Goal: Task Accomplishment & Management: Use online tool/utility

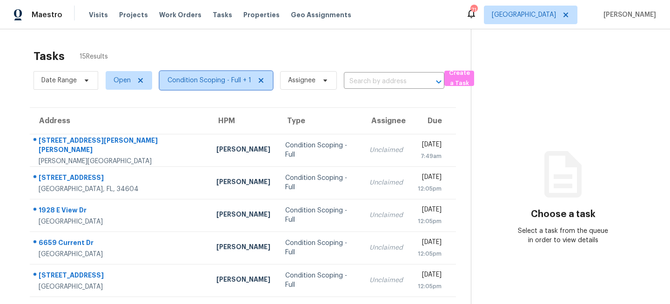
click at [206, 80] on span "Condition Scoping - Full + 1" at bounding box center [209, 80] width 84 height 9
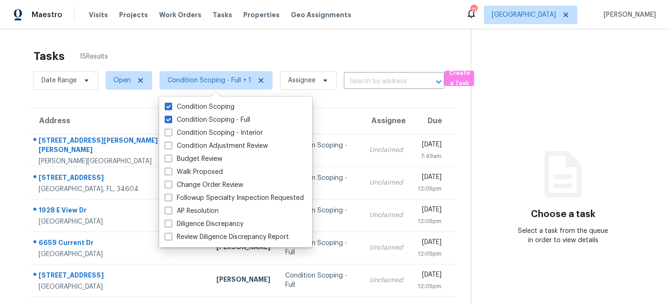
click at [232, 51] on div "Tasks 15 Results" at bounding box center [251, 56] width 437 height 24
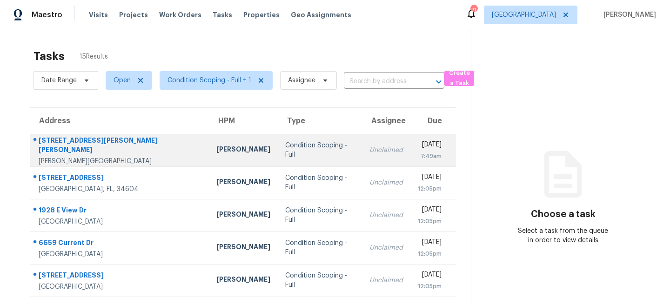
click at [278, 144] on td "Condition Scoping - Full" at bounding box center [320, 150] width 84 height 33
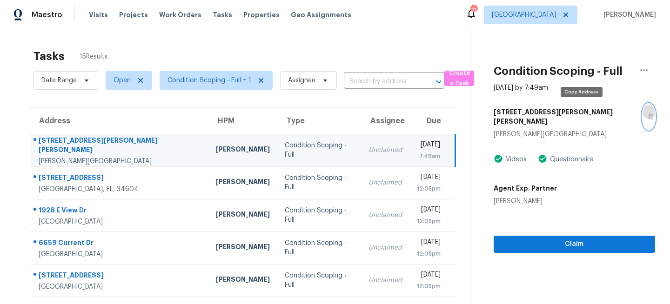
click at [648, 114] on icon "button" at bounding box center [651, 117] width 6 height 6
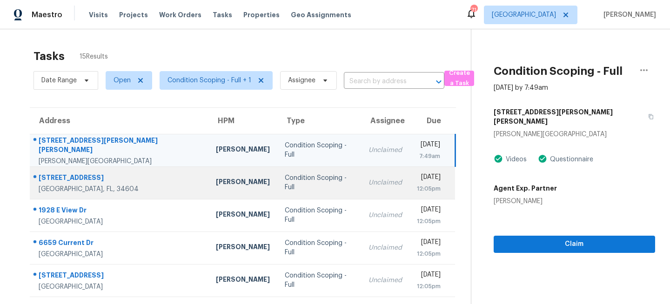
click at [277, 187] on td "Condition Scoping - Full" at bounding box center [319, 183] width 84 height 33
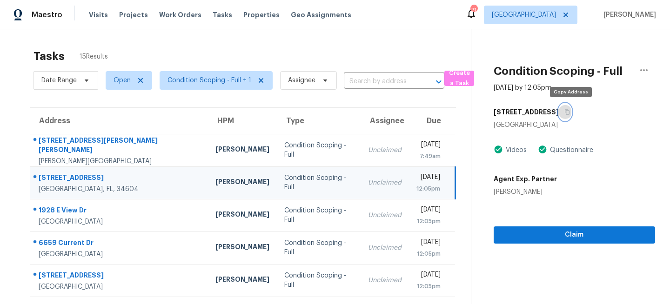
click at [570, 113] on icon "button" at bounding box center [567, 112] width 6 height 6
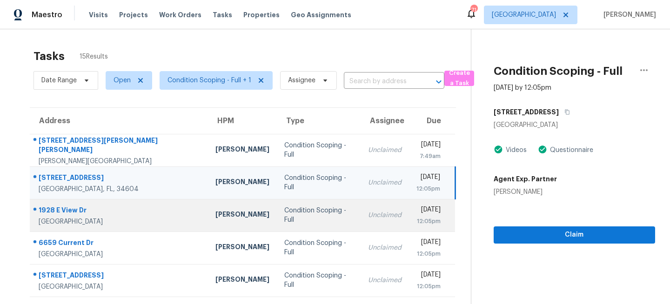
click at [361, 205] on td "Unclaimed" at bounding box center [385, 215] width 48 height 33
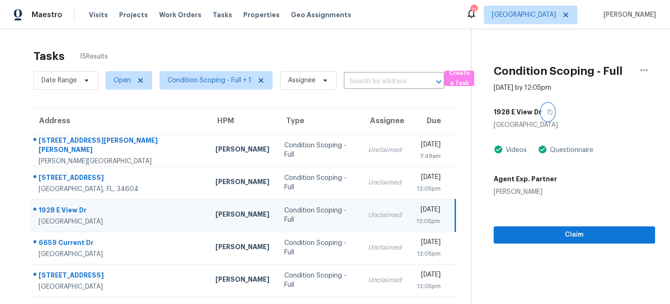
click at [548, 112] on icon "button" at bounding box center [550, 112] width 6 height 6
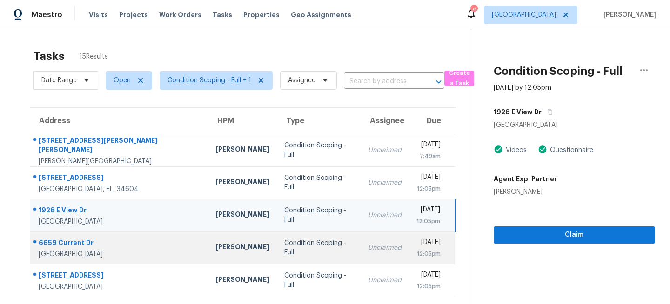
click at [361, 258] on td "Unclaimed" at bounding box center [385, 248] width 48 height 33
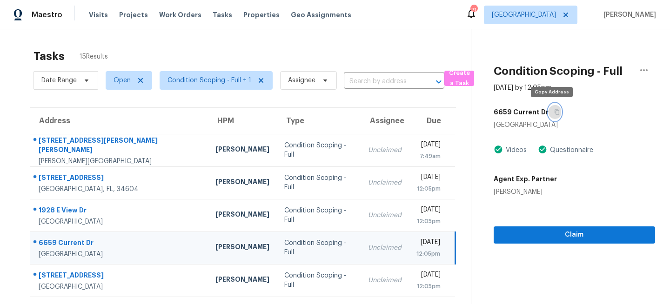
click at [554, 111] on icon "button" at bounding box center [557, 112] width 6 height 6
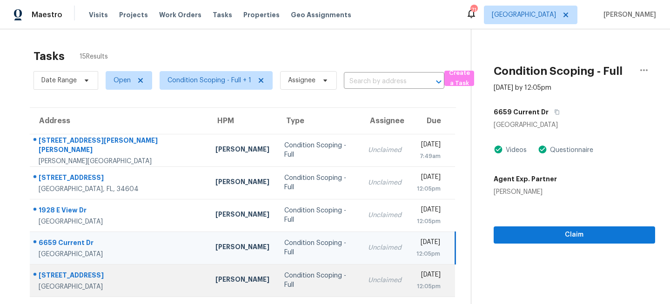
click at [277, 268] on td "Condition Scoping - Full" at bounding box center [319, 280] width 84 height 33
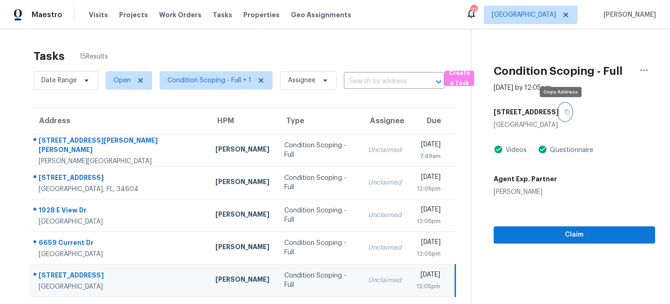
click at [565, 111] on icon "button" at bounding box center [567, 112] width 5 height 5
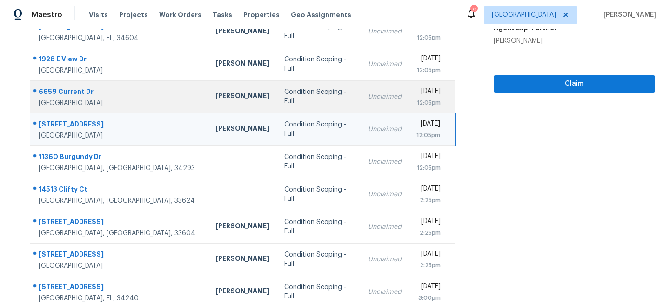
scroll to position [180, 0]
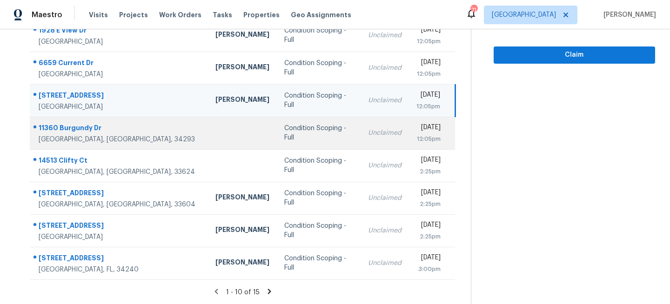
click at [292, 132] on div "Condition Scoping - Full" at bounding box center [318, 133] width 69 height 19
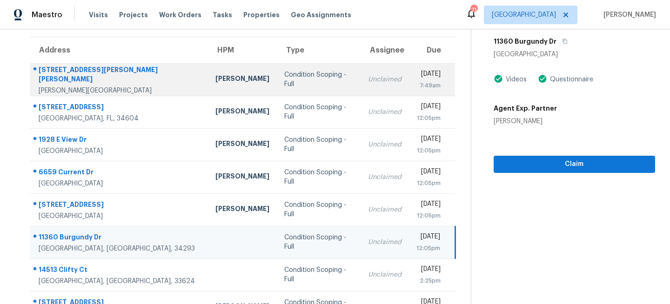
scroll to position [28, 0]
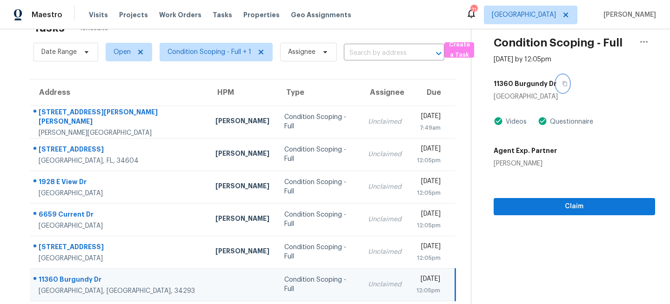
click at [562, 84] on icon "button" at bounding box center [565, 84] width 6 height 6
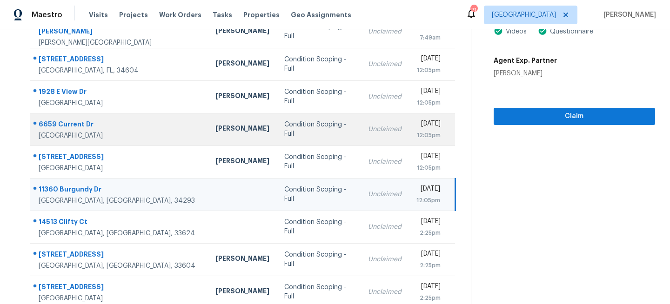
scroll to position [180, 0]
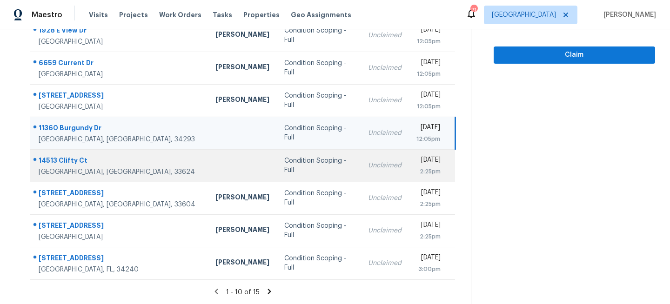
click at [305, 168] on td "Condition Scoping - Full" at bounding box center [319, 165] width 84 height 33
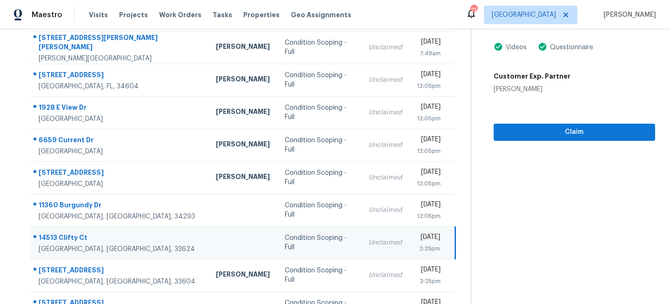
scroll to position [68, 0]
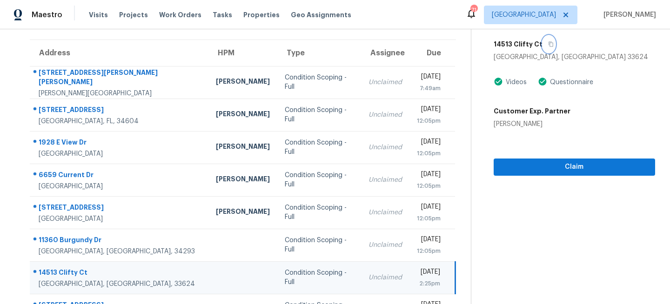
click at [549, 43] on icon "button" at bounding box center [551, 44] width 6 height 6
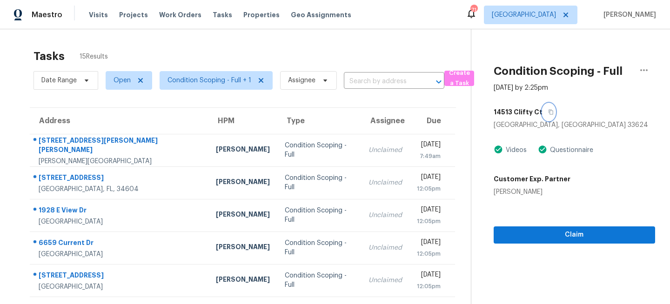
scroll to position [0, 0]
click at [548, 112] on icon "button" at bounding box center [551, 112] width 6 height 6
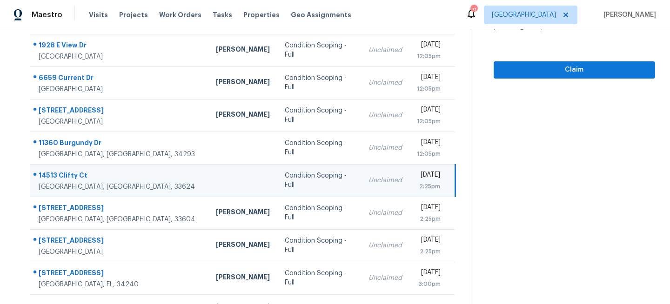
scroll to position [180, 0]
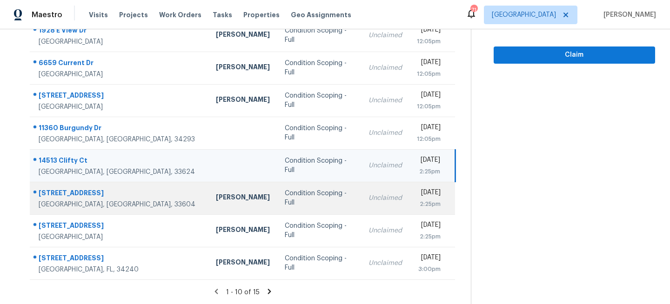
click at [361, 193] on td "Unclaimed" at bounding box center [385, 198] width 48 height 33
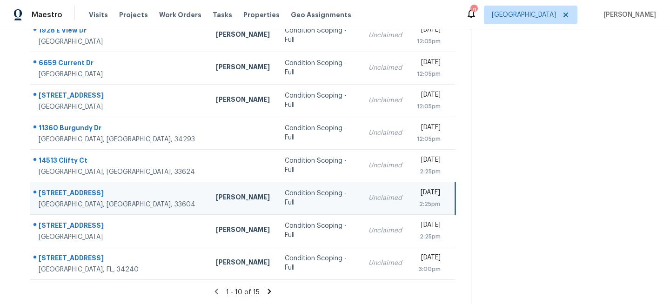
scroll to position [0, 0]
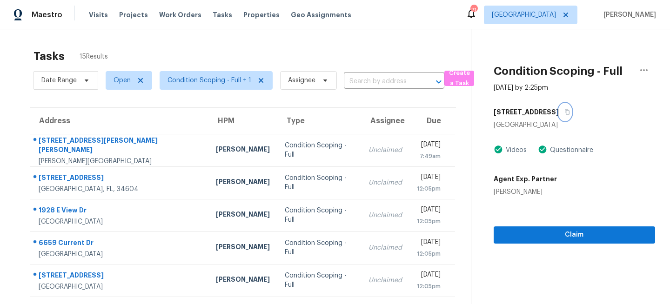
click at [566, 106] on button "button" at bounding box center [565, 112] width 13 height 17
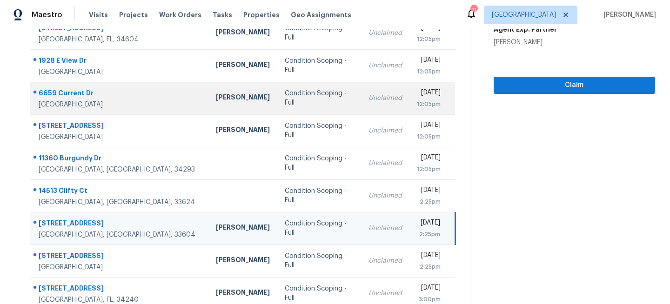
scroll to position [180, 0]
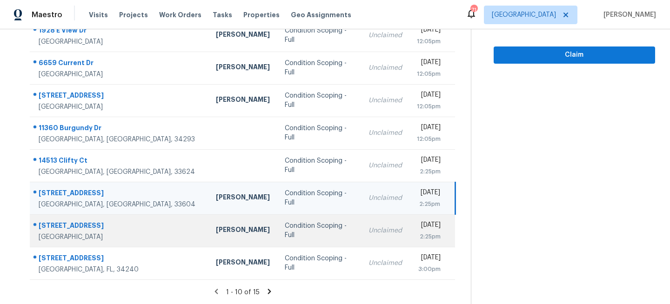
click at [361, 235] on td "Unclaimed" at bounding box center [385, 230] width 48 height 33
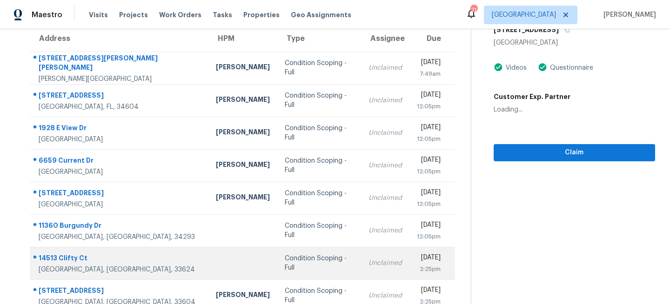
scroll to position [0, 0]
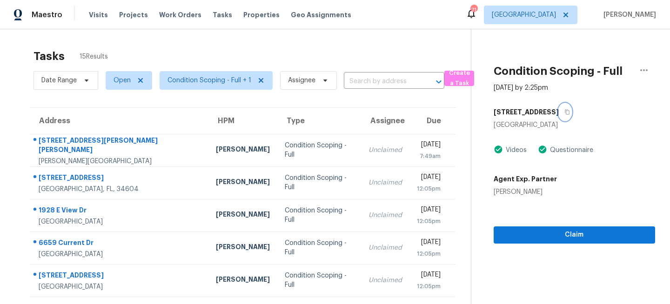
click at [567, 112] on button "button" at bounding box center [565, 112] width 13 height 17
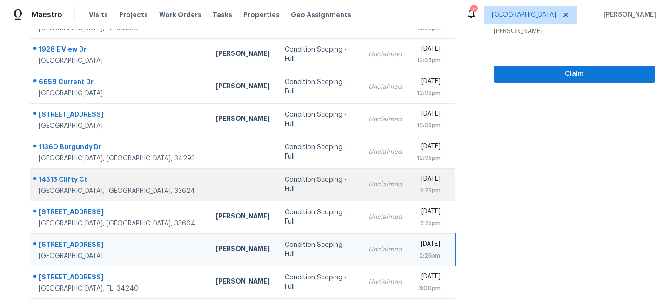
scroll to position [180, 0]
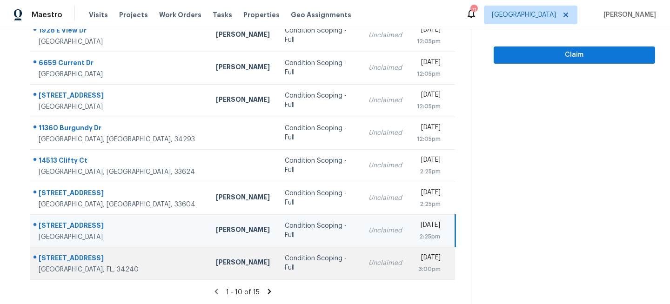
click at [368, 263] on div "Unclaimed" at bounding box center [384, 263] width 33 height 9
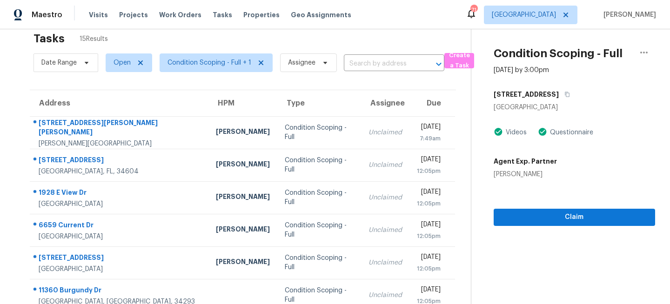
scroll to position [0, 0]
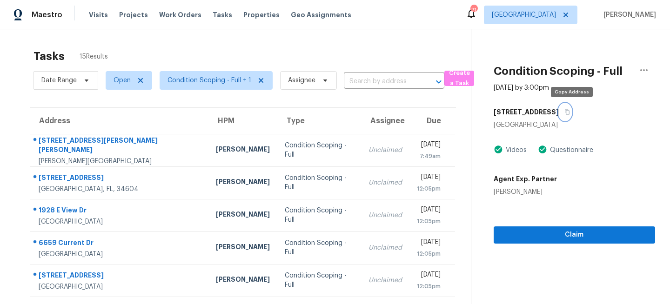
click at [570, 113] on icon "button" at bounding box center [567, 112] width 6 height 6
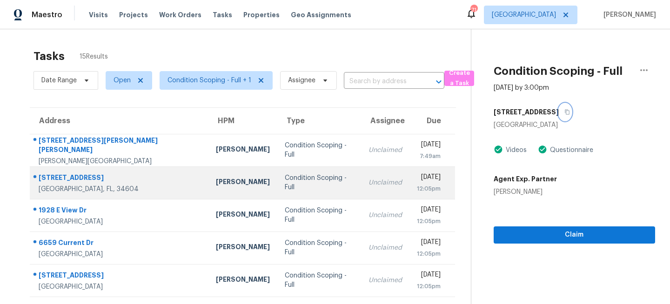
scroll to position [180, 0]
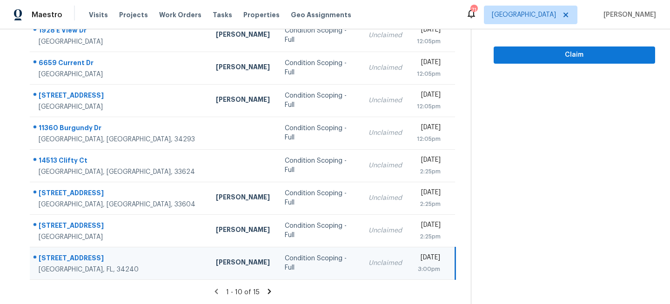
click at [268, 290] on icon at bounding box center [268, 291] width 3 height 5
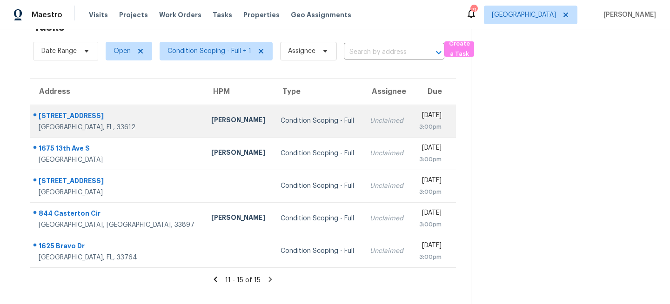
click at [273, 132] on td "Condition Scoping - Full" at bounding box center [317, 121] width 89 height 33
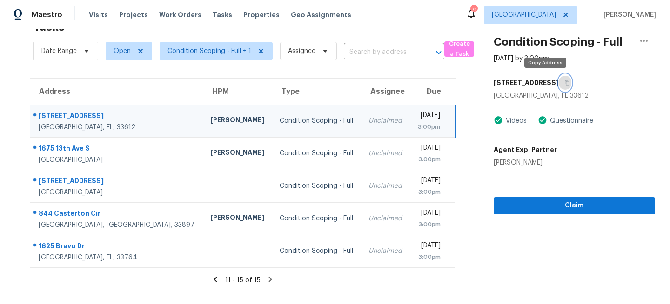
click at [564, 80] on icon "button" at bounding box center [567, 83] width 6 height 6
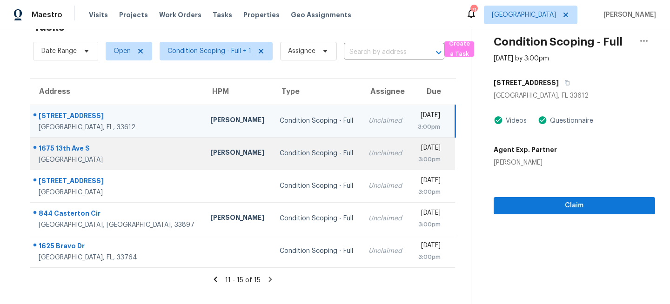
click at [307, 158] on td "Condition Scoping - Full" at bounding box center [316, 153] width 89 height 33
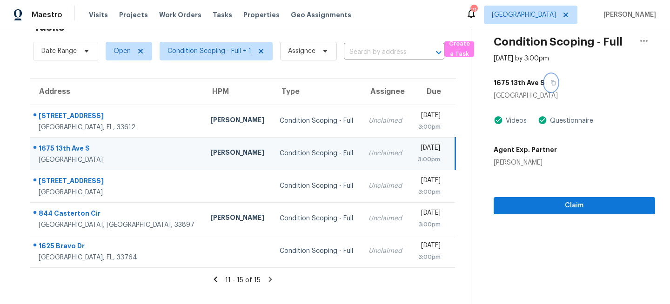
click at [551, 83] on icon "button" at bounding box center [553, 83] width 6 height 6
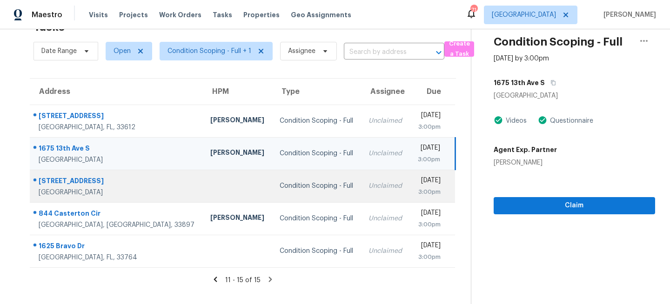
click at [311, 192] on td "Condition Scoping - Full" at bounding box center [316, 186] width 89 height 33
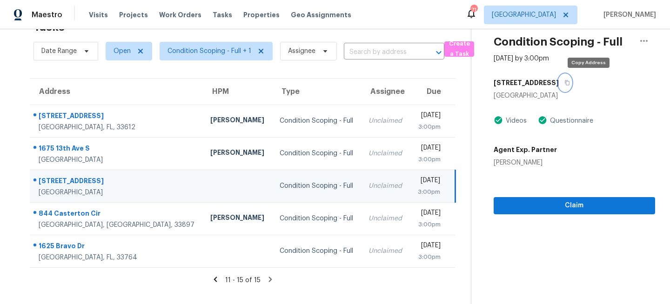
click at [569, 83] on icon "button" at bounding box center [567, 82] width 5 height 5
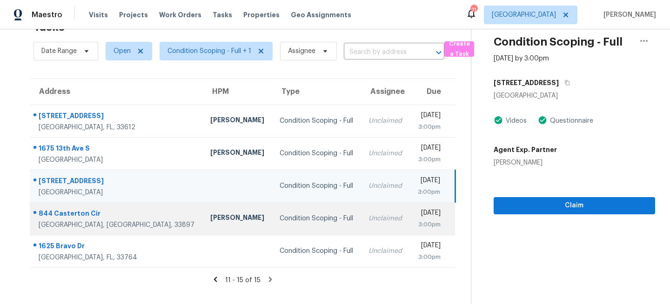
click at [361, 225] on td "Unclaimed" at bounding box center [385, 218] width 49 height 33
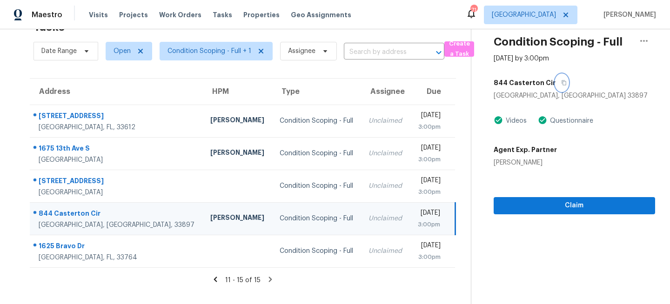
click at [561, 83] on icon "button" at bounding box center [564, 83] width 6 height 6
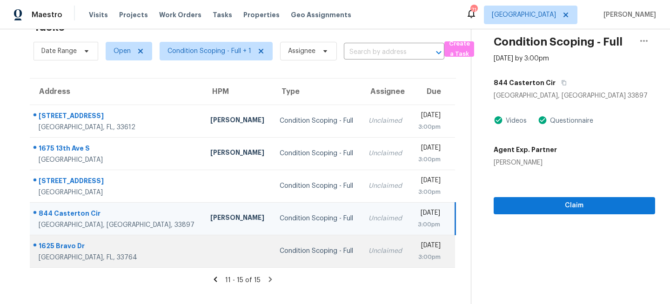
click at [361, 240] on td "Unclaimed" at bounding box center [385, 251] width 49 height 33
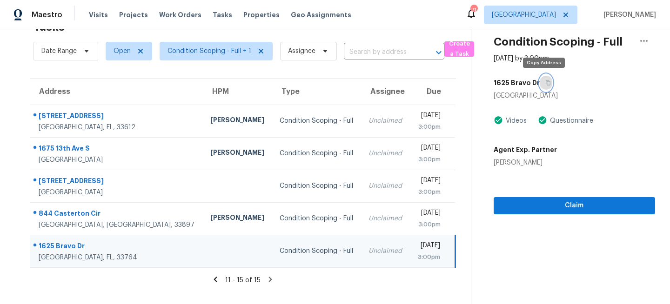
click at [545, 82] on icon "button" at bounding box center [548, 83] width 6 height 6
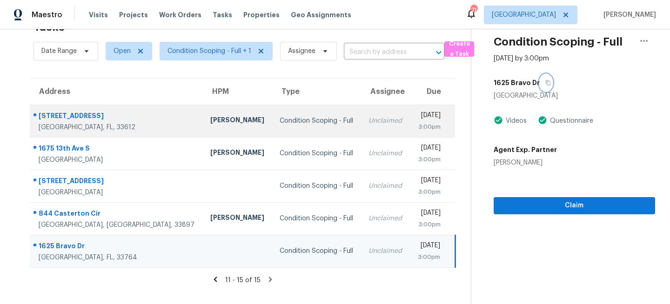
scroll to position [0, 0]
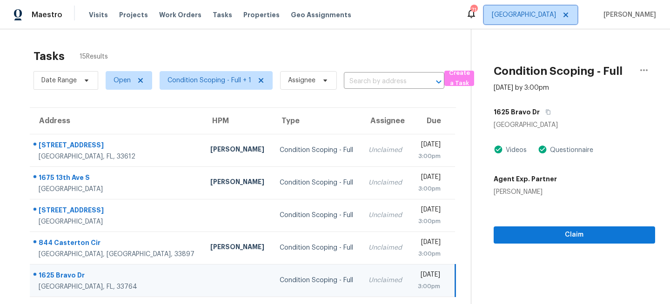
click at [556, 14] on span "Tampa" at bounding box center [524, 14] width 64 height 9
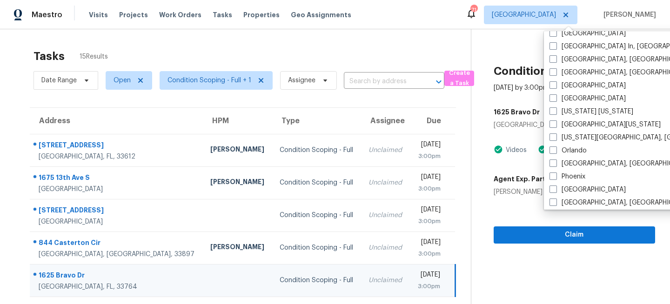
scroll to position [427, 0]
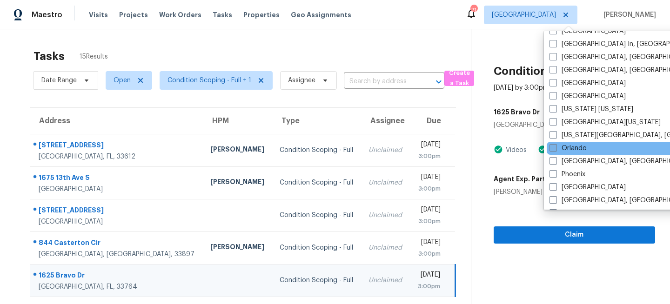
click at [553, 148] on span at bounding box center [552, 147] width 7 height 7
click at [553, 148] on input "Orlando" at bounding box center [552, 147] width 6 height 6
checkbox input "true"
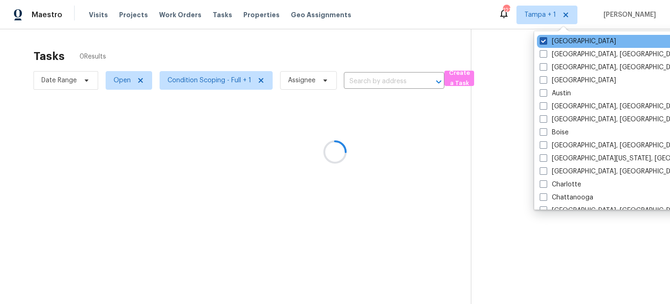
click at [548, 41] on label "Tampa" at bounding box center [578, 41] width 76 height 9
click at [546, 41] on input "Tampa" at bounding box center [543, 40] width 6 height 6
checkbox input "false"
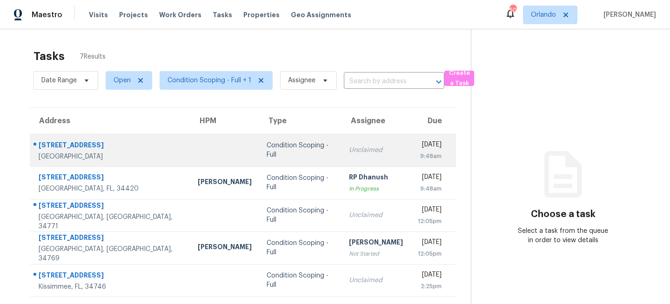
click at [267, 147] on div "Condition Scoping - Full" at bounding box center [300, 150] width 67 height 19
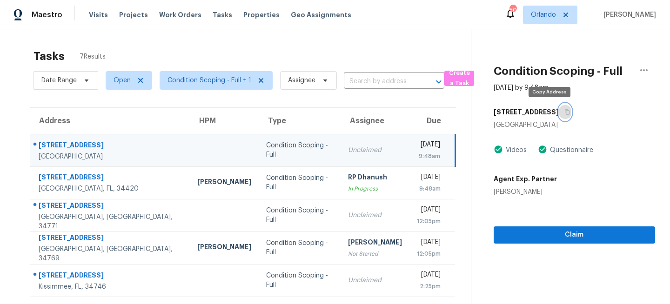
click at [564, 114] on icon "button" at bounding box center [567, 112] width 6 height 6
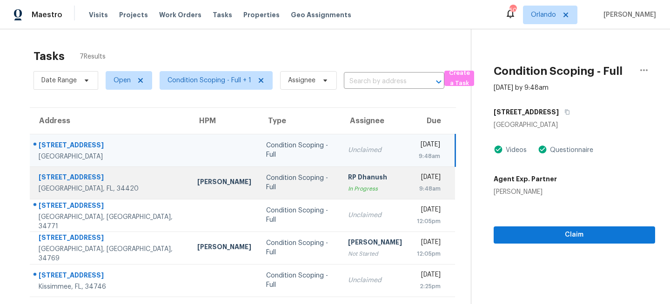
click at [295, 182] on div "Condition Scoping - Full" at bounding box center [299, 183] width 67 height 19
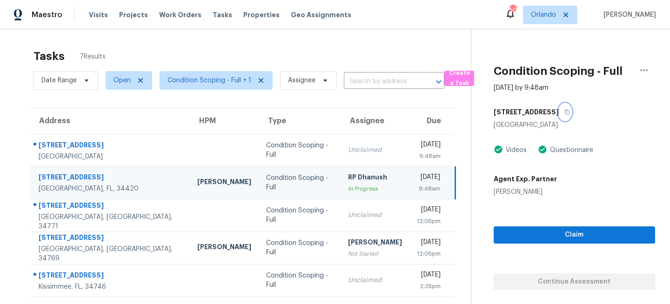
click at [564, 113] on icon "button" at bounding box center [567, 112] width 6 height 6
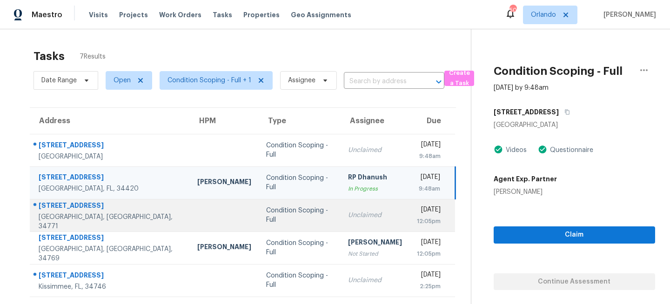
click at [295, 210] on div "Condition Scoping - Full" at bounding box center [299, 215] width 67 height 19
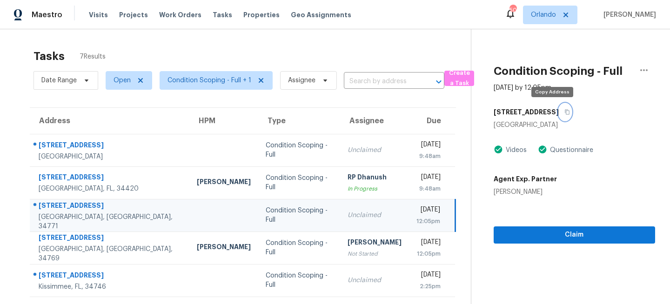
click at [564, 114] on icon "button" at bounding box center [567, 112] width 6 height 6
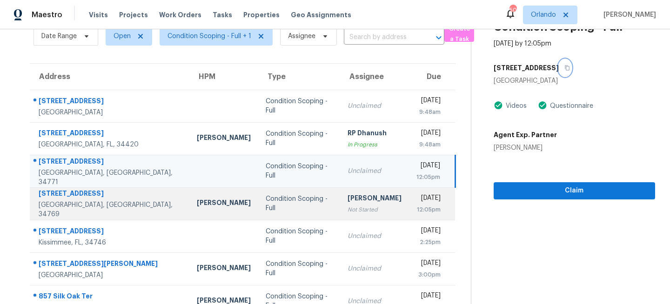
scroll to position [60, 0]
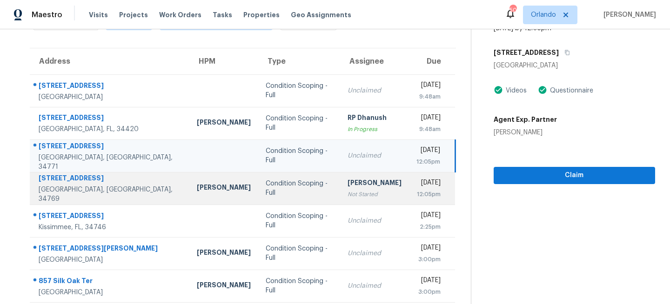
click at [267, 194] on td "Condition Scoping - Full" at bounding box center [299, 188] width 82 height 33
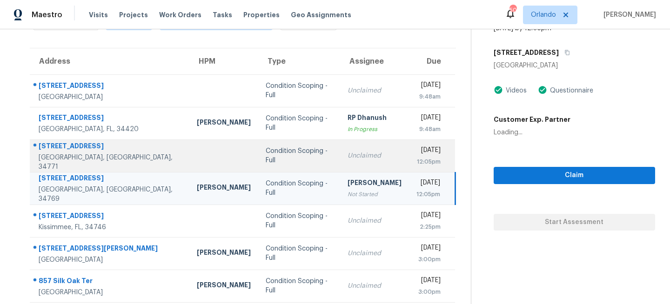
scroll to position [0, 0]
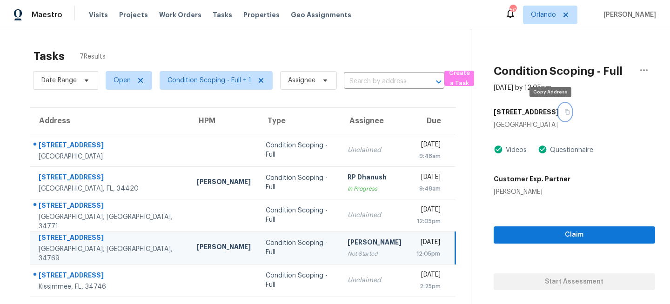
click at [565, 110] on icon "button" at bounding box center [567, 112] width 5 height 5
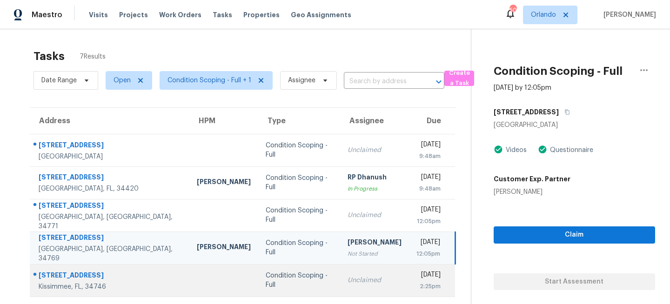
click at [258, 273] on td "Condition Scoping - Full" at bounding box center [299, 280] width 82 height 33
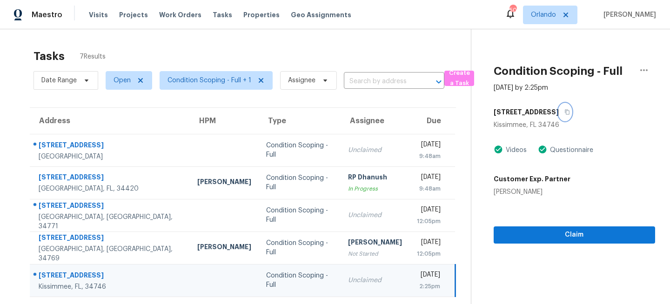
click at [564, 111] on icon "button" at bounding box center [567, 112] width 6 height 6
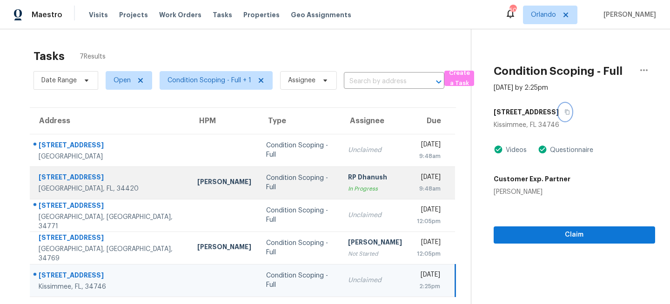
scroll to position [65, 0]
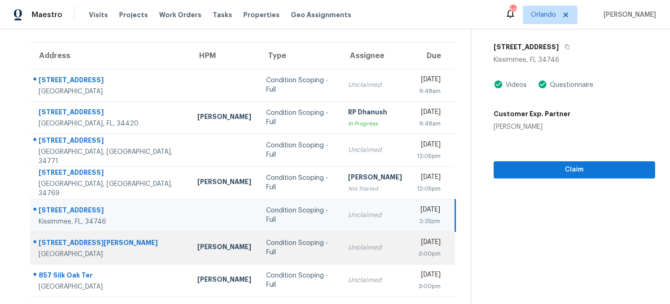
click at [266, 250] on div "Condition Scoping - Full" at bounding box center [299, 248] width 67 height 19
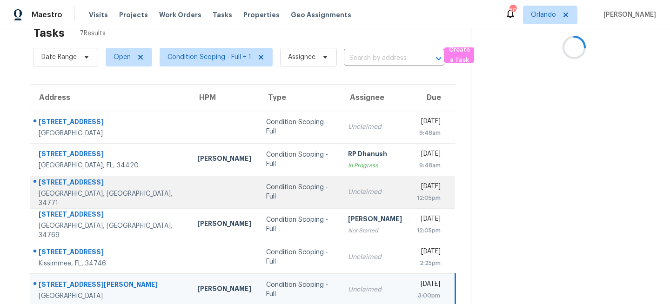
scroll to position [0, 0]
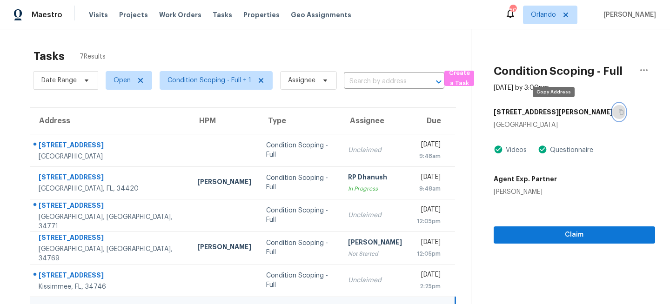
click at [619, 112] on icon "button" at bounding box center [621, 112] width 5 height 5
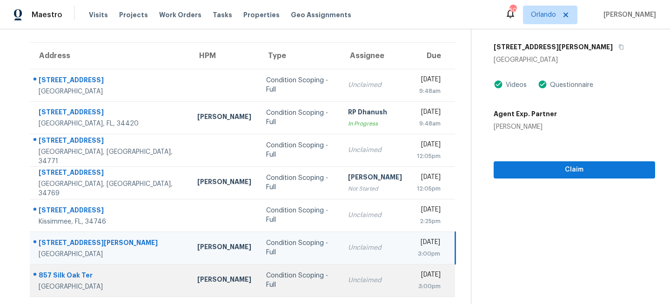
click at [266, 282] on div "Condition Scoping - Full" at bounding box center [299, 280] width 67 height 19
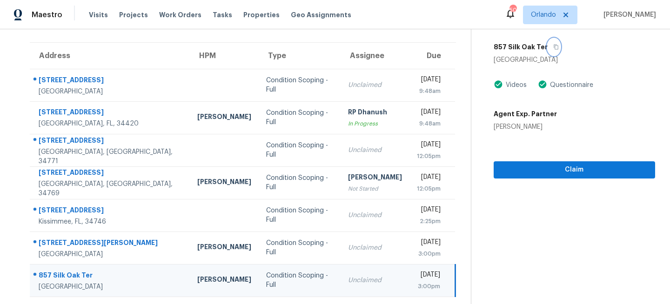
click at [553, 46] on icon "button" at bounding box center [556, 47] width 6 height 6
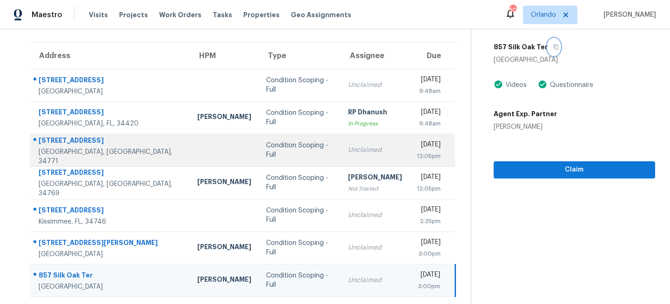
scroll to position [0, 0]
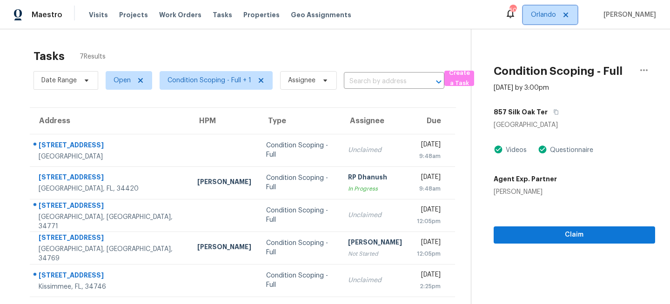
click at [555, 17] on span "Orlando" at bounding box center [543, 14] width 25 height 9
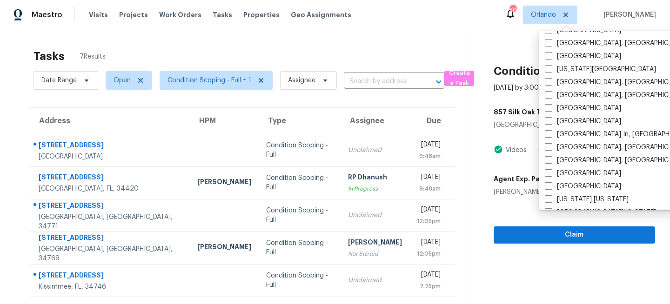
scroll to position [338, 0]
click at [556, 159] on label "Miami, FL" at bounding box center [617, 159] width 144 height 9
click at [551, 159] on input "Miami, FL" at bounding box center [548, 158] width 6 height 6
checkbox input "true"
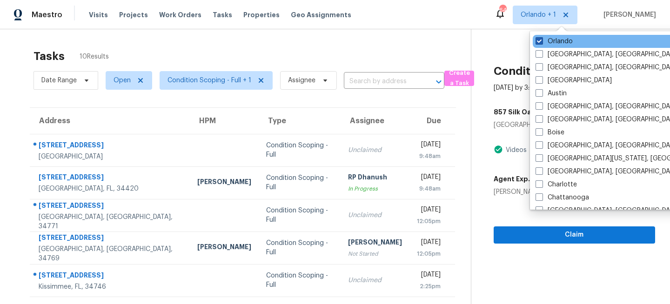
click at [555, 41] on label "Orlando" at bounding box center [553, 41] width 37 height 9
click at [541, 41] on input "Orlando" at bounding box center [538, 40] width 6 height 6
checkbox input "false"
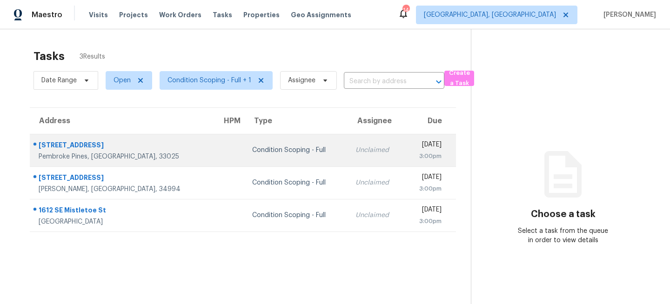
click at [252, 149] on div "Condition Scoping - Full" at bounding box center [296, 150] width 88 height 9
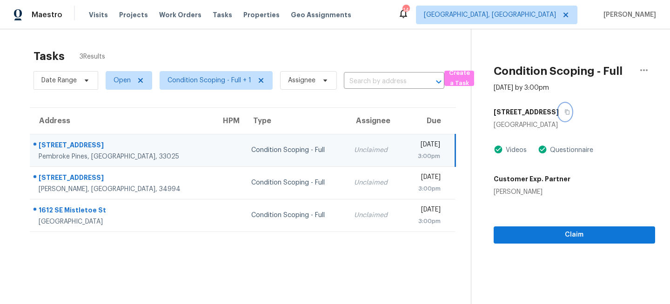
click at [564, 112] on icon "button" at bounding box center [567, 112] width 6 height 6
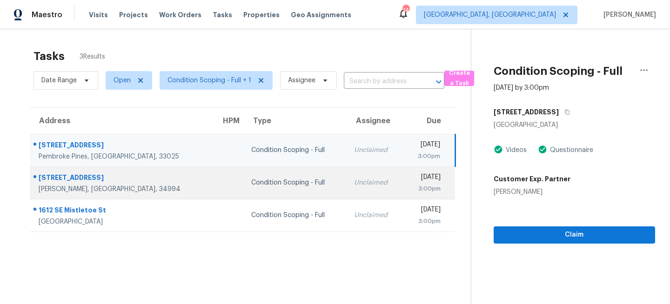
click at [347, 167] on td "Unclaimed" at bounding box center [375, 183] width 56 height 33
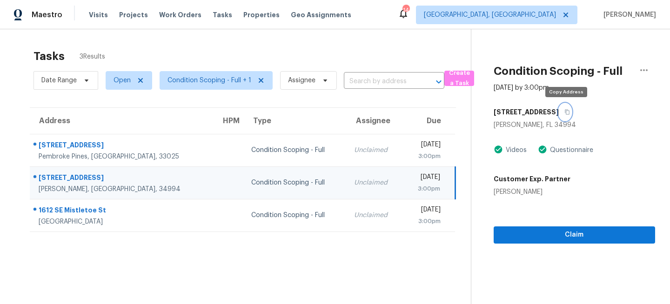
click at [566, 112] on icon "button" at bounding box center [567, 112] width 5 height 5
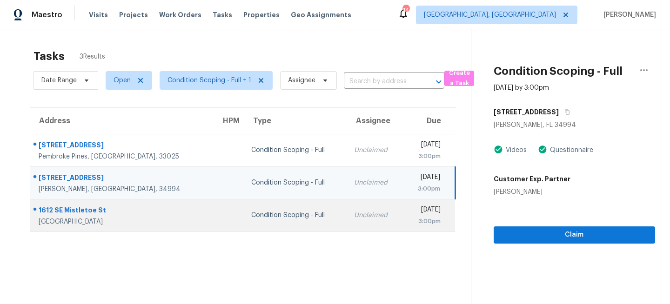
click at [354, 214] on div "Unclaimed" at bounding box center [374, 215] width 41 height 9
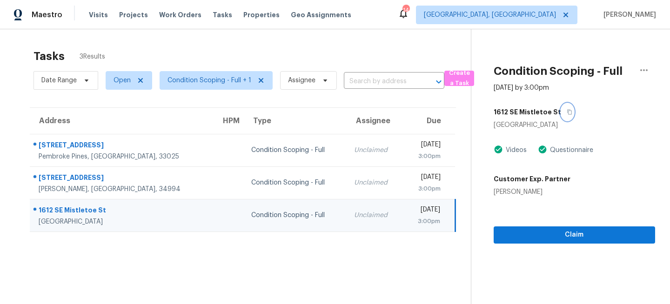
click at [567, 111] on button "button" at bounding box center [567, 112] width 13 height 17
click at [548, 17] on span "[GEOGRAPHIC_DATA], [GEOGRAPHIC_DATA]" at bounding box center [490, 14] width 132 height 9
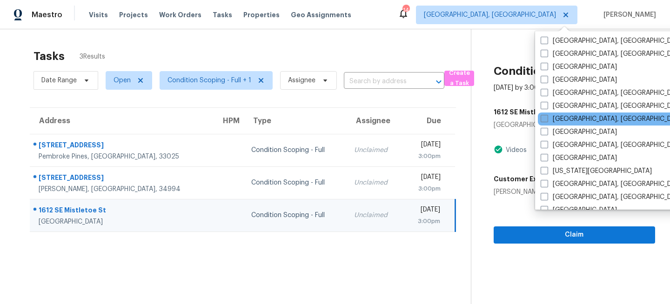
scroll to position [238, 0]
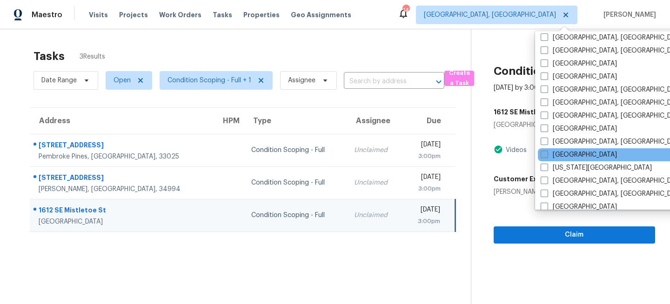
click at [548, 154] on label "[GEOGRAPHIC_DATA]" at bounding box center [579, 154] width 76 height 9
click at [547, 154] on input "[GEOGRAPHIC_DATA]" at bounding box center [544, 153] width 6 height 6
checkbox input "true"
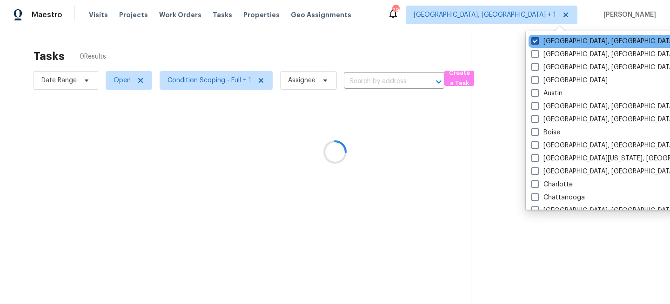
click at [553, 42] on label "[GEOGRAPHIC_DATA], [GEOGRAPHIC_DATA]" at bounding box center [603, 41] width 144 height 9
click at [537, 42] on input "[GEOGRAPHIC_DATA], [GEOGRAPHIC_DATA]" at bounding box center [534, 40] width 6 height 6
checkbox input "false"
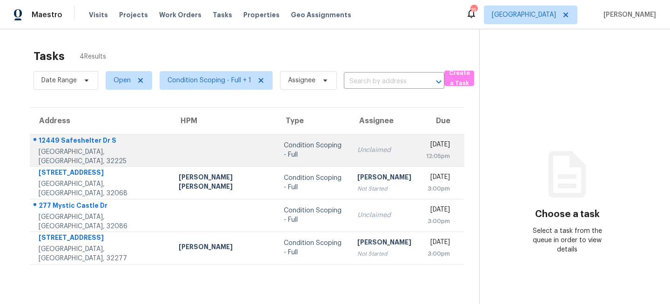
click at [276, 156] on td "Condition Scoping - Full" at bounding box center [312, 150] width 73 height 33
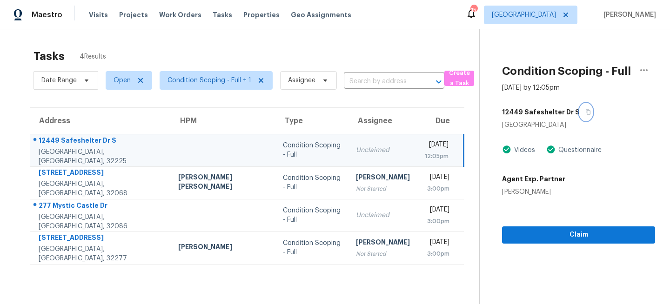
click at [585, 111] on icon "button" at bounding box center [588, 112] width 6 height 6
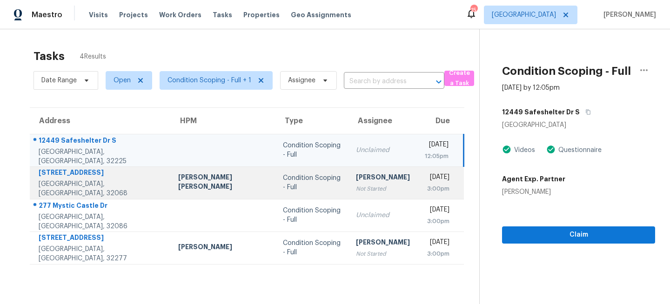
click at [283, 186] on div "Condition Scoping - Full" at bounding box center [312, 183] width 58 height 19
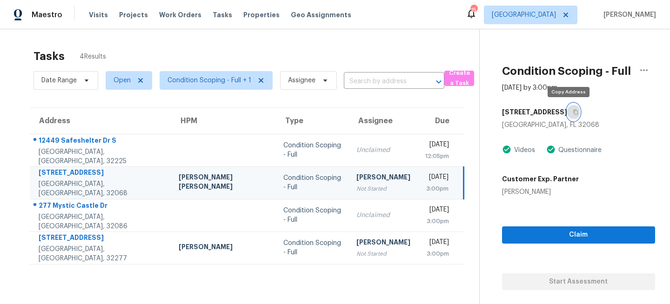
click at [573, 110] on icon "button" at bounding box center [576, 112] width 6 height 6
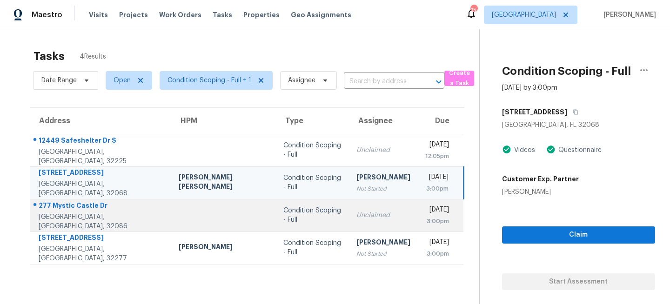
click at [276, 210] on td "Condition Scoping - Full" at bounding box center [312, 215] width 73 height 33
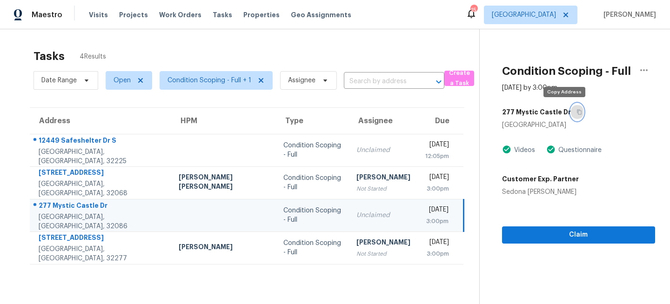
click at [577, 114] on icon "button" at bounding box center [579, 112] width 5 height 5
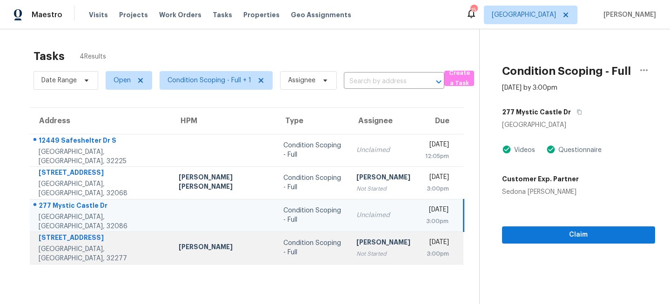
click at [309, 248] on td "Condition Scoping - Full" at bounding box center [312, 248] width 73 height 33
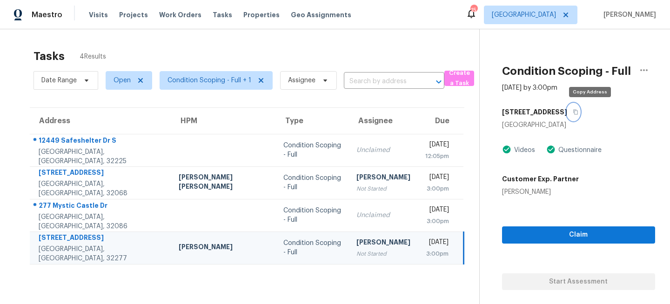
click at [578, 112] on icon "button" at bounding box center [576, 112] width 6 height 6
